Goal: Find specific page/section: Find specific page/section

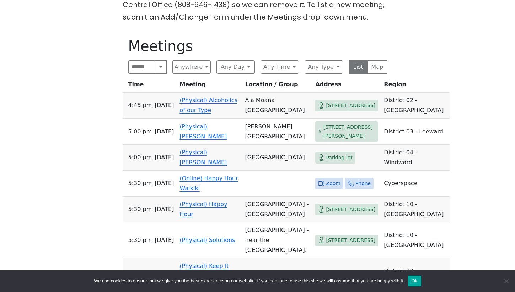
scroll to position [329, 0]
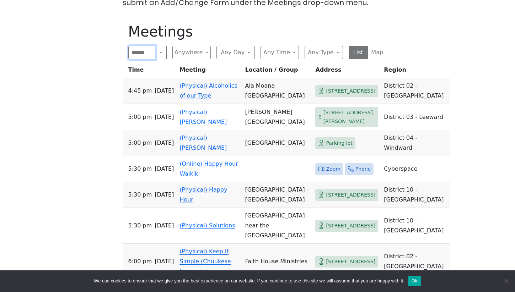
click at [132, 46] on input "Search" at bounding box center [141, 52] width 27 height 13
click at [166, 46] on button "Search" at bounding box center [160, 52] width 11 height 13
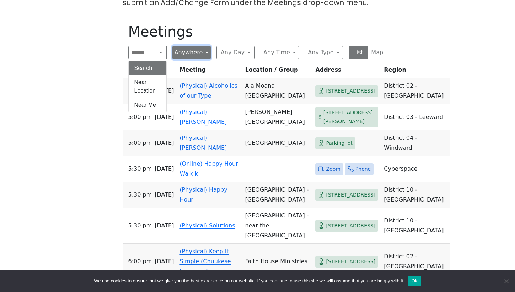
click at [199, 46] on button "Anywhere" at bounding box center [191, 52] width 38 height 13
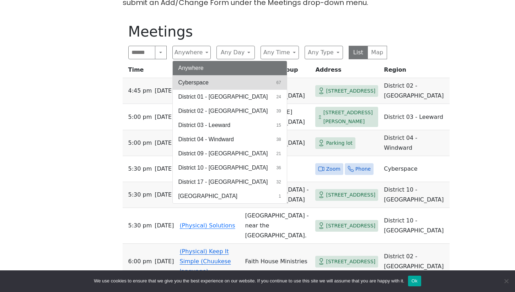
click at [210, 76] on button "Cyberspace 67" at bounding box center [230, 83] width 114 height 14
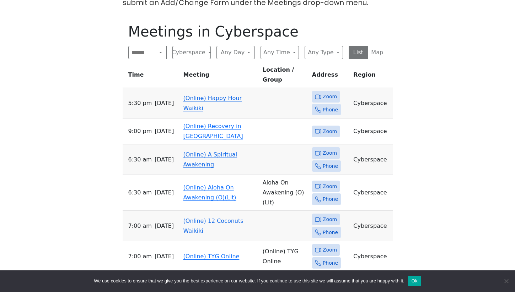
click at [243, 46] on button "Any Day" at bounding box center [235, 52] width 38 height 13
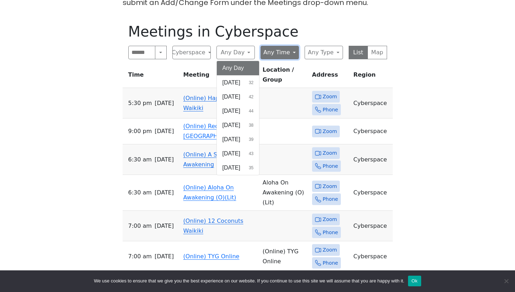
click at [267, 46] on button "Any Time" at bounding box center [279, 52] width 38 height 13
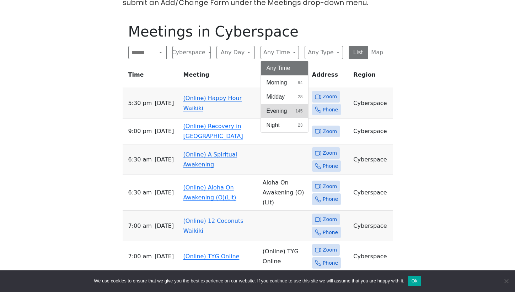
click at [278, 107] on span "Evening" at bounding box center [276, 111] width 21 height 9
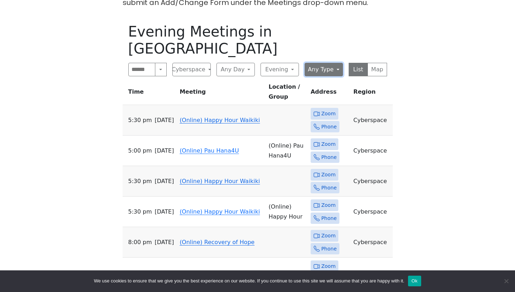
click at [332, 63] on button "Any Type" at bounding box center [323, 69] width 38 height 13
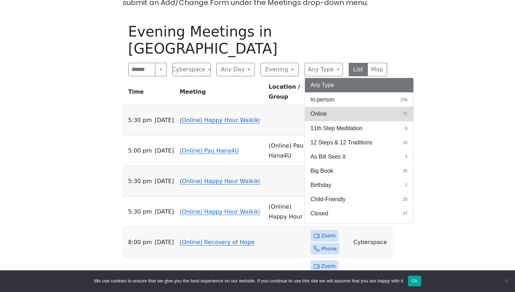
click at [361, 107] on button "Online 71" at bounding box center [359, 114] width 108 height 14
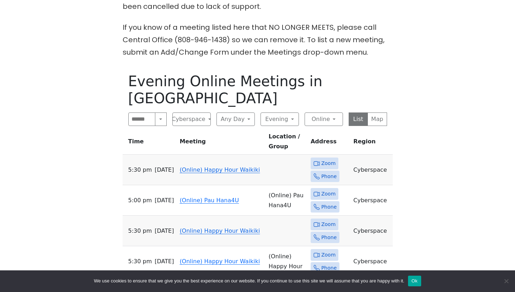
scroll to position [320, 0]
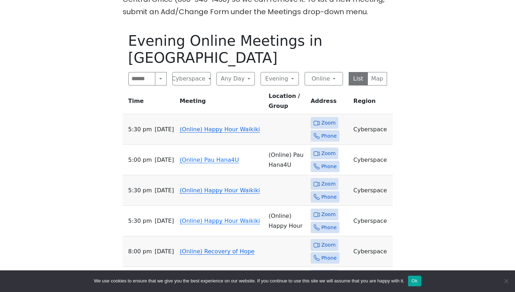
click at [225, 126] on link "(Online) Happy Hour Waikiki" at bounding box center [219, 129] width 80 height 7
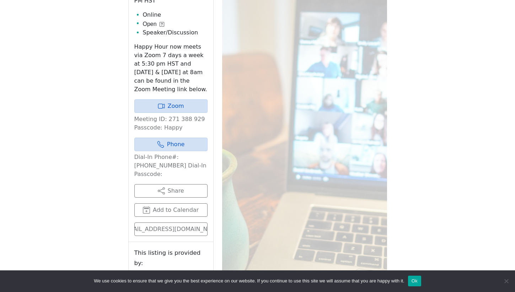
scroll to position [310, 0]
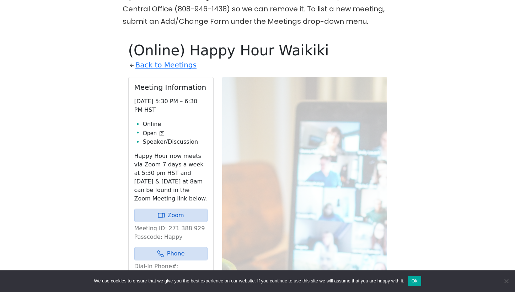
click at [161, 131] on icon at bounding box center [161, 133] width 5 height 5
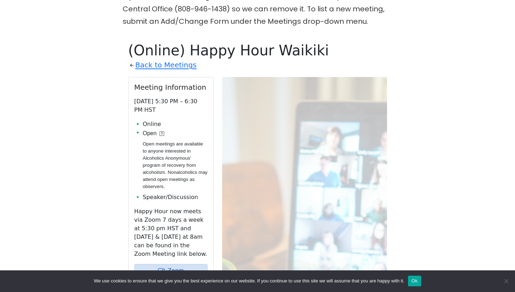
click at [161, 131] on icon at bounding box center [161, 133] width 5 height 5
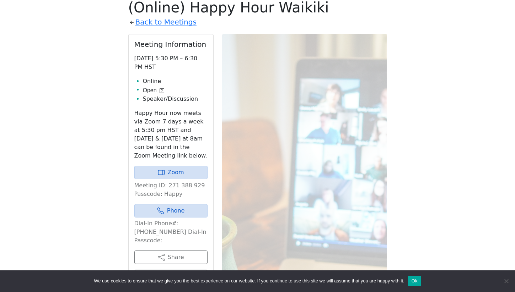
scroll to position [320, 0]
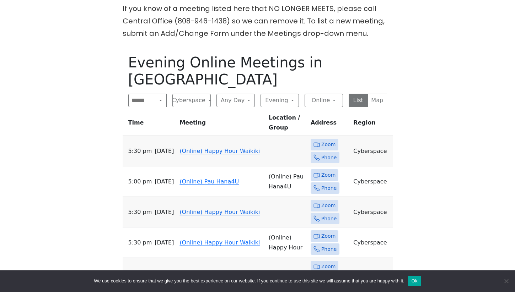
scroll to position [300, 0]
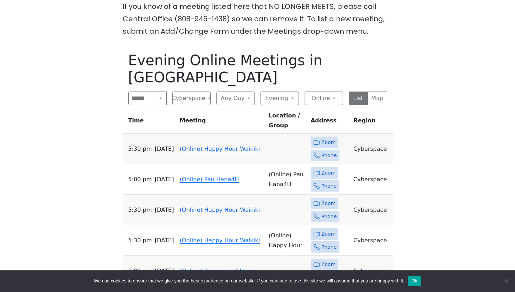
click at [232, 146] on link "(Online) Happy Hour Waikiki" at bounding box center [219, 149] width 80 height 7
